Goal: Information Seeking & Learning: Learn about a topic

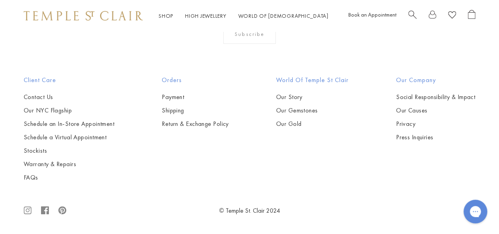
scroll to position [2842, 0]
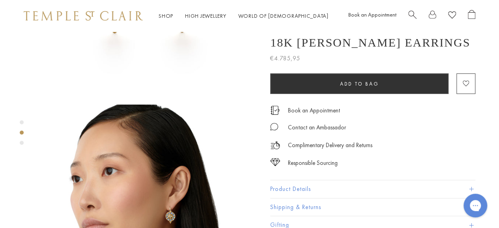
scroll to position [237, 0]
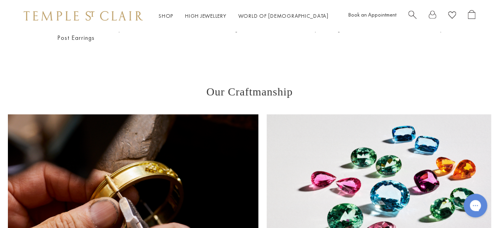
scroll to position [230, 0]
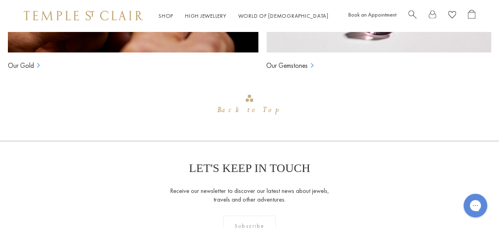
scroll to position [1021, 0]
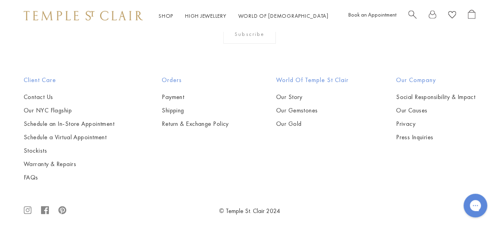
click at [283, 93] on link "Our Story" at bounding box center [312, 97] width 73 height 9
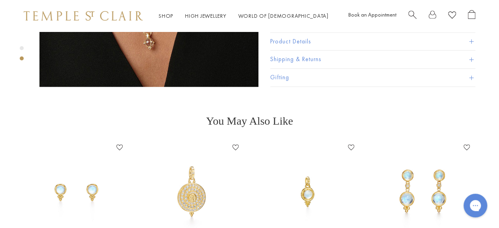
scroll to position [158, 0]
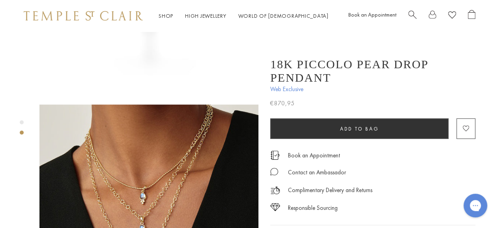
click at [143, 119] on img at bounding box center [148, 214] width 219 height 219
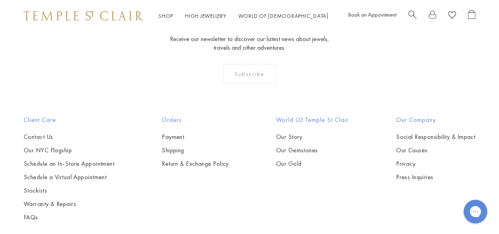
scroll to position [4262, 0]
